Goal: Task Accomplishment & Management: Use online tool/utility

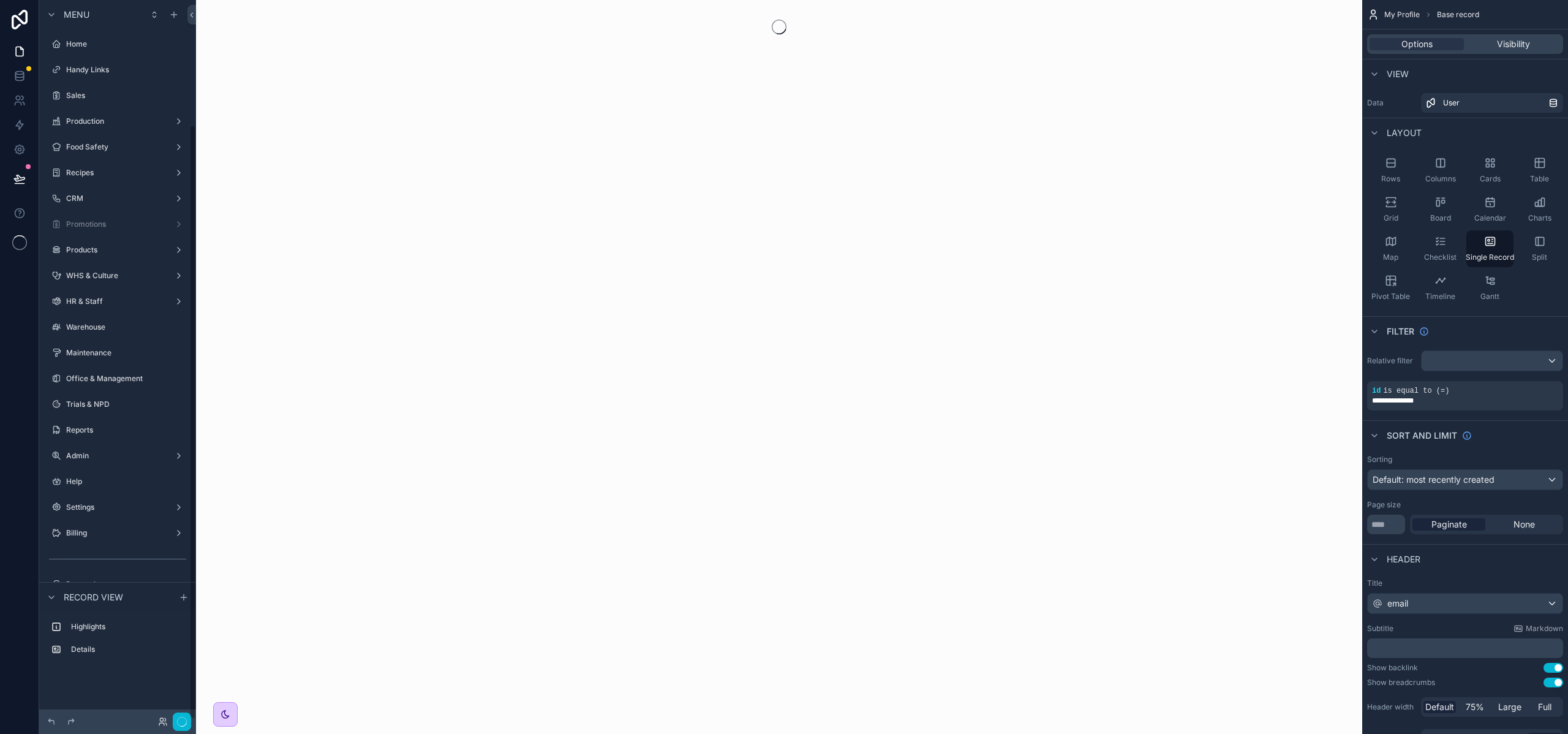
scroll to position [151, 0]
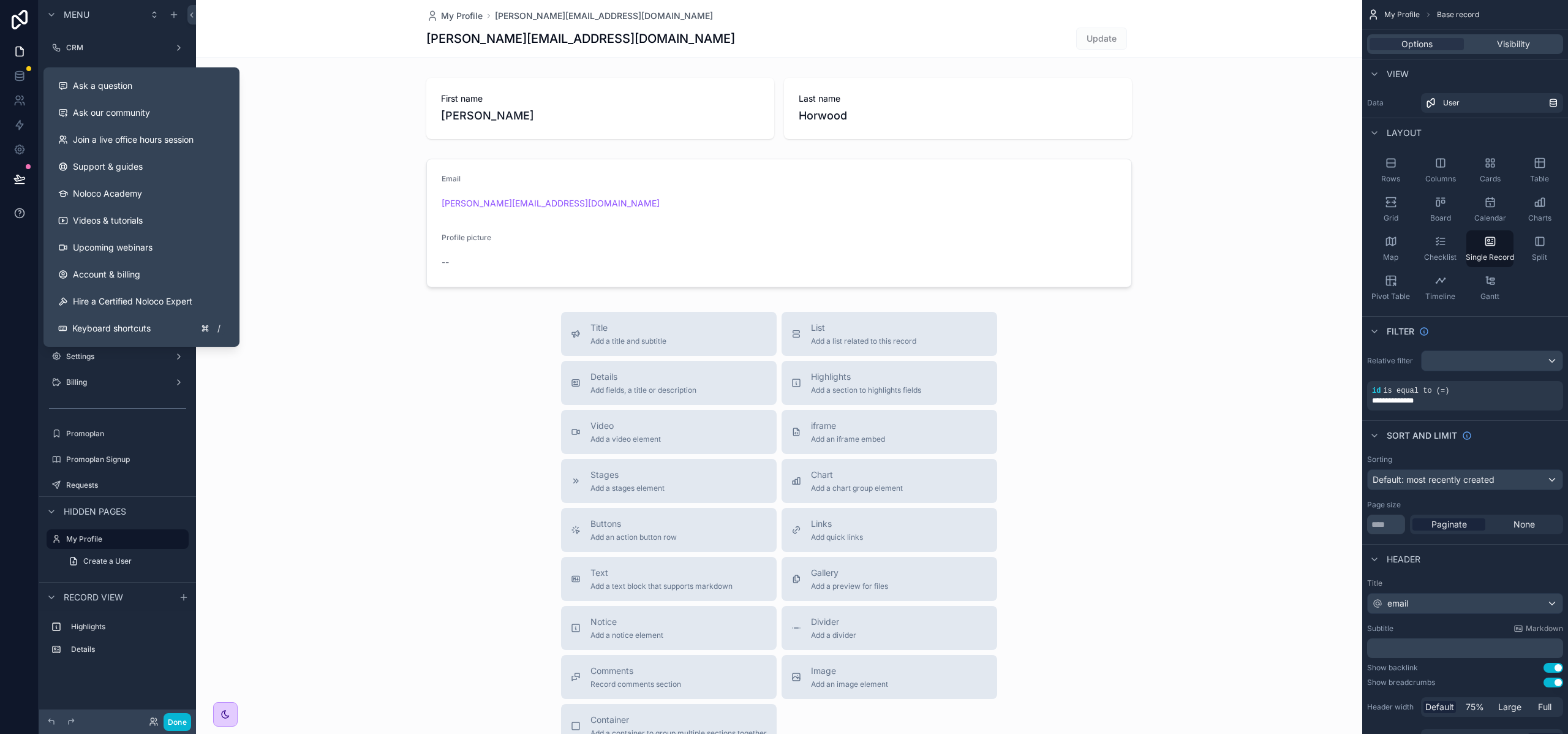
click at [15, 218] on icon at bounding box center [20, 213] width 12 height 12
click at [94, 90] on span "Ask a question" at bounding box center [103, 86] width 59 height 12
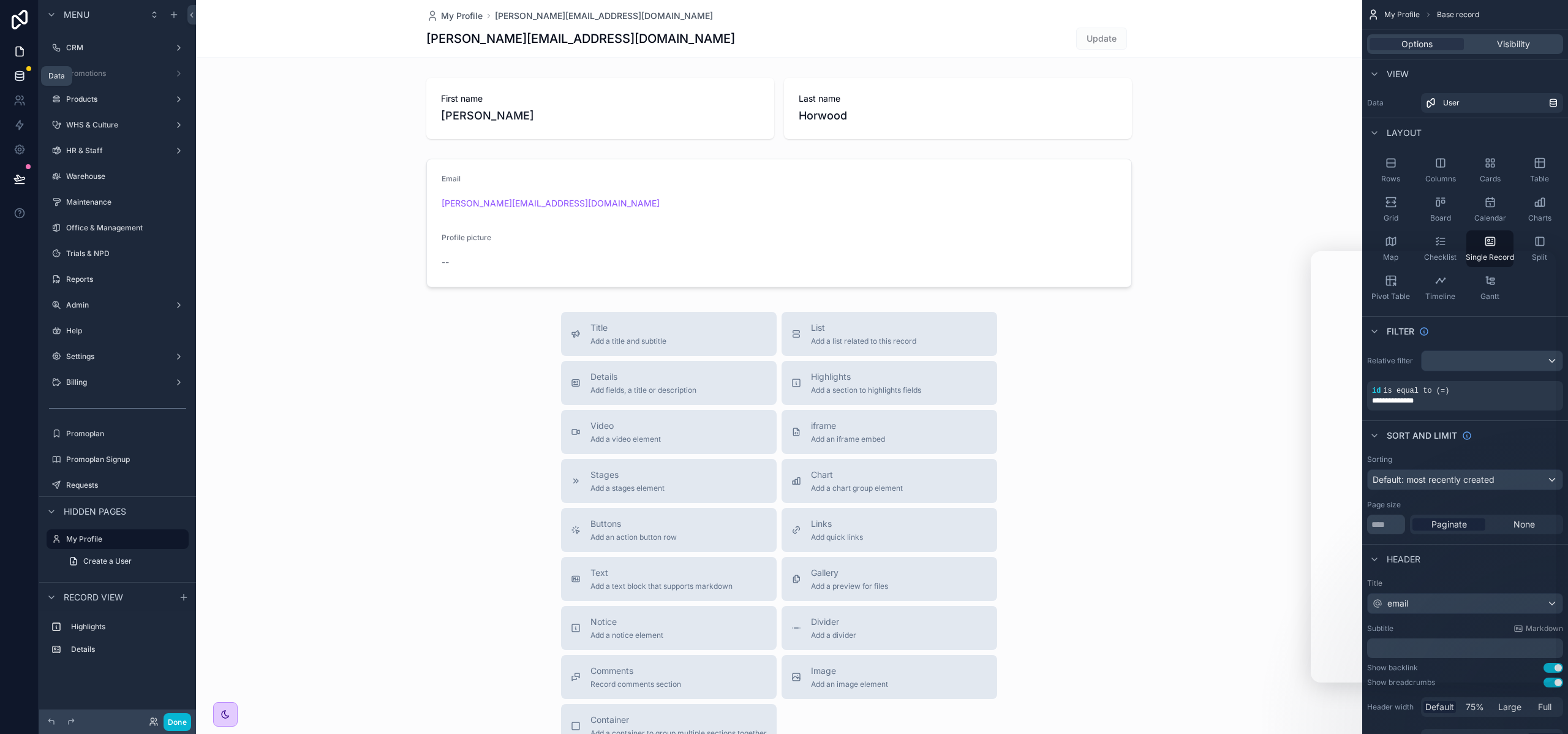
click at [19, 72] on icon at bounding box center [19, 73] width 8 height 3
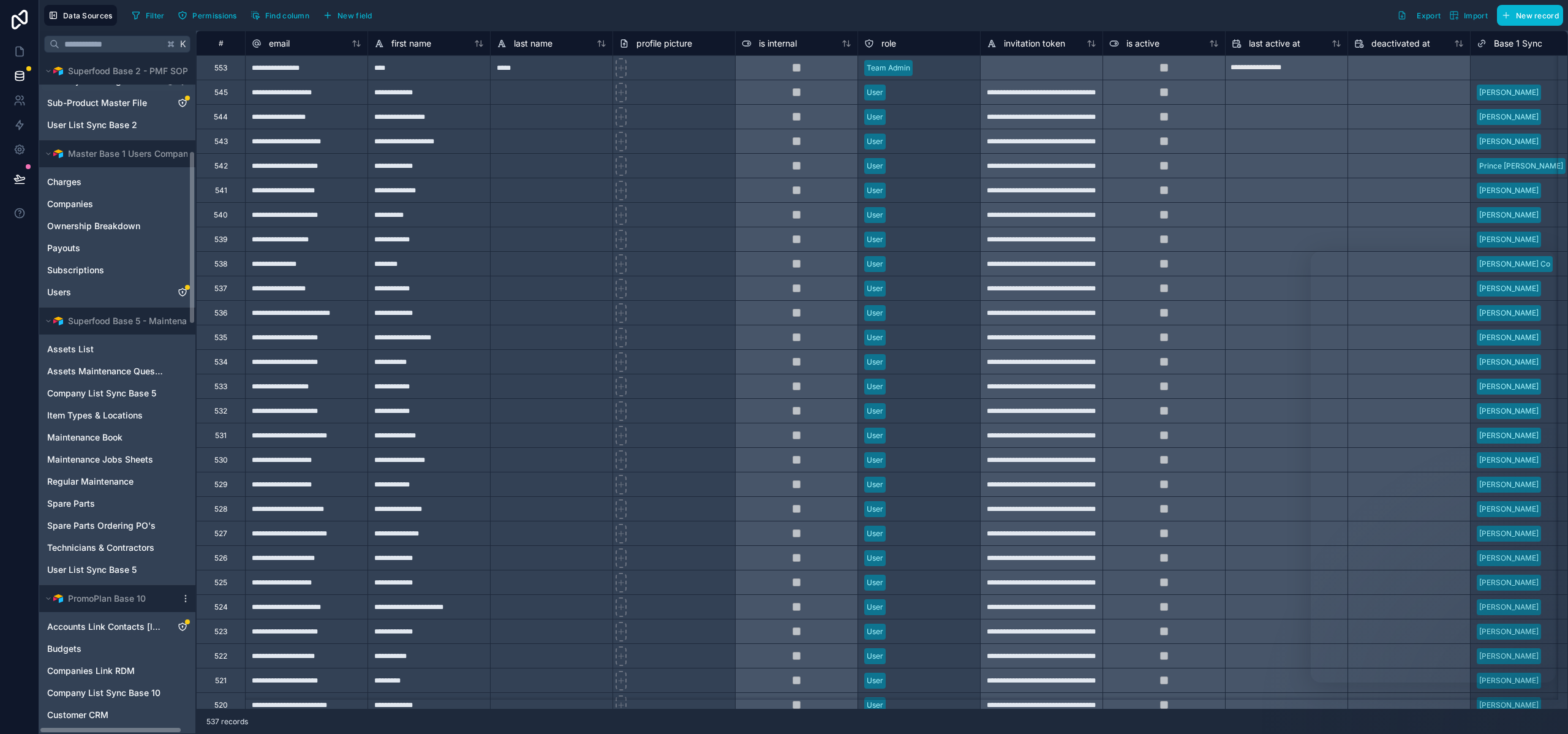
scroll to position [365, 0]
click at [88, 392] on span "Company List Sync Base 5" at bounding box center [101, 391] width 109 height 12
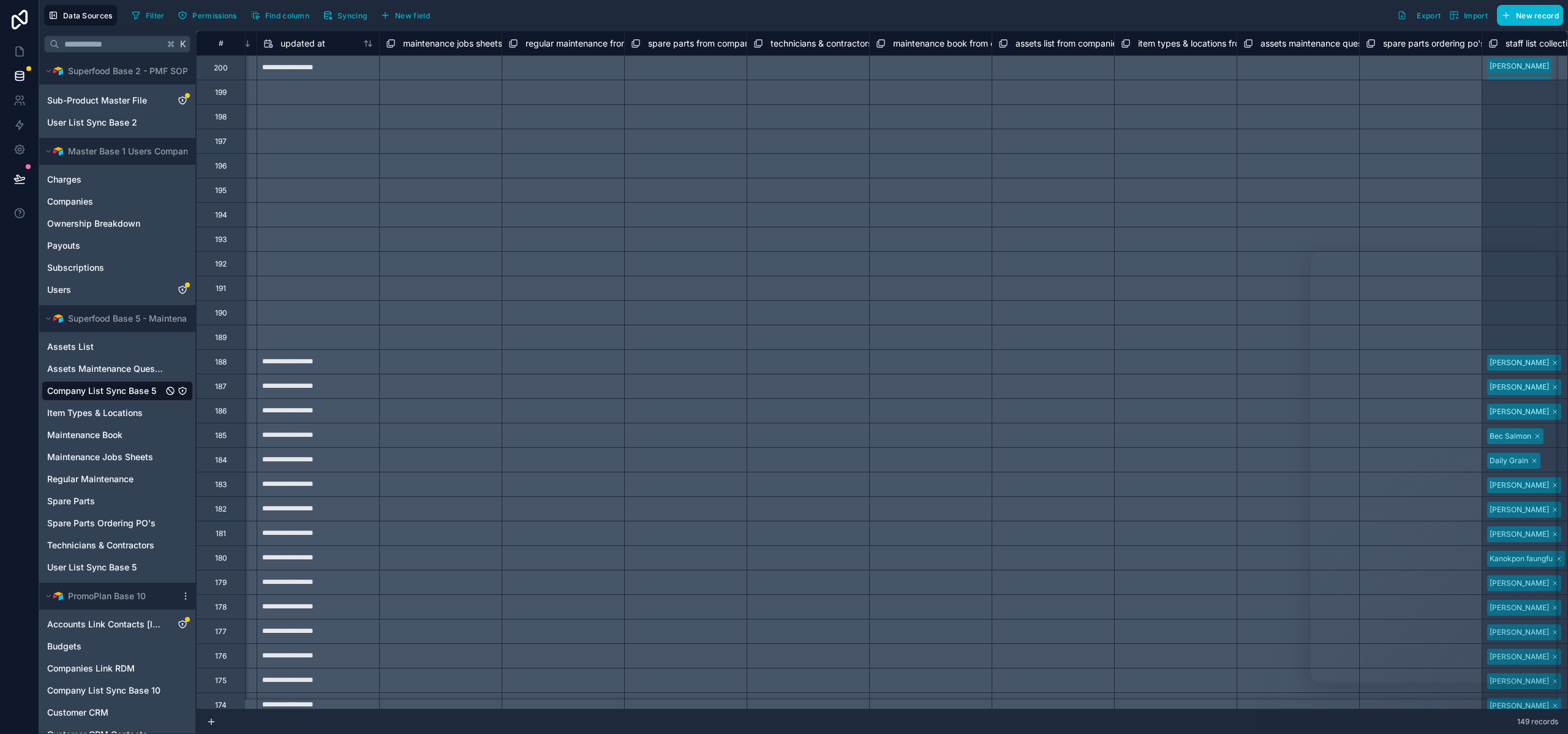
scroll to position [0, 1872]
